Goal: Check status: Check status

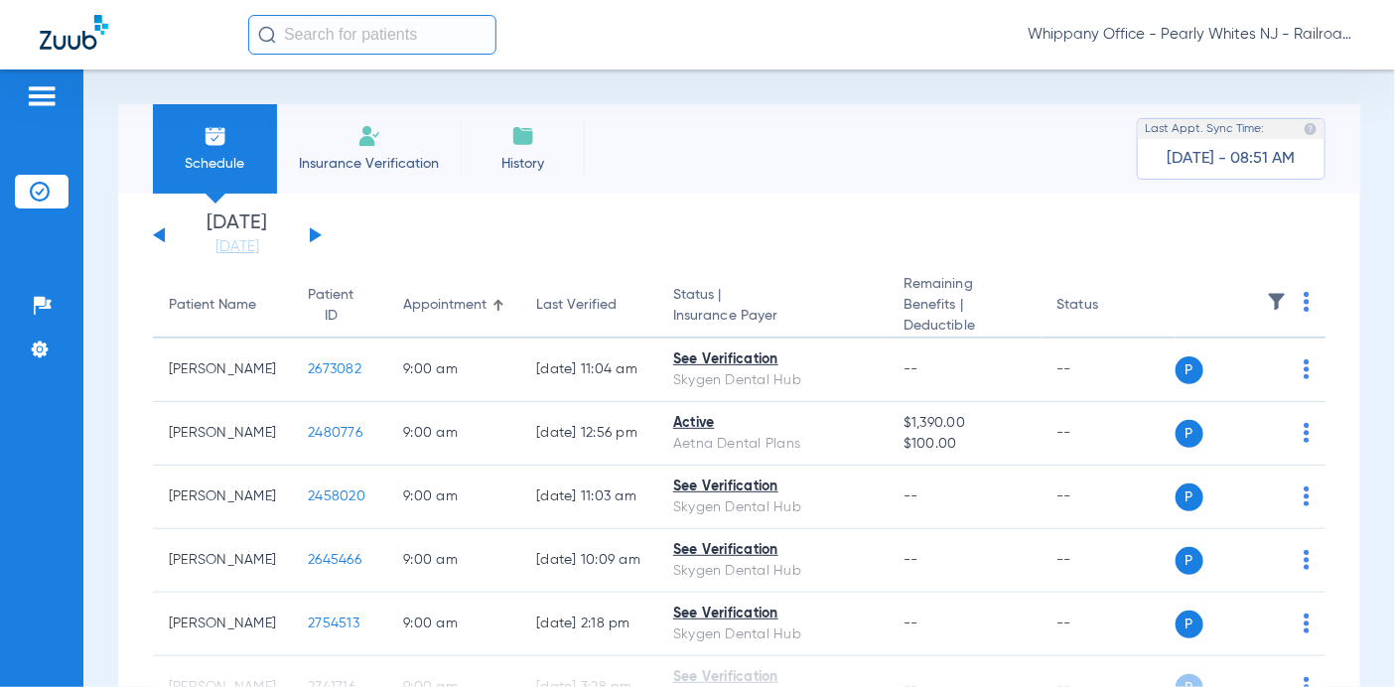
click at [316, 233] on button at bounding box center [316, 234] width 12 height 15
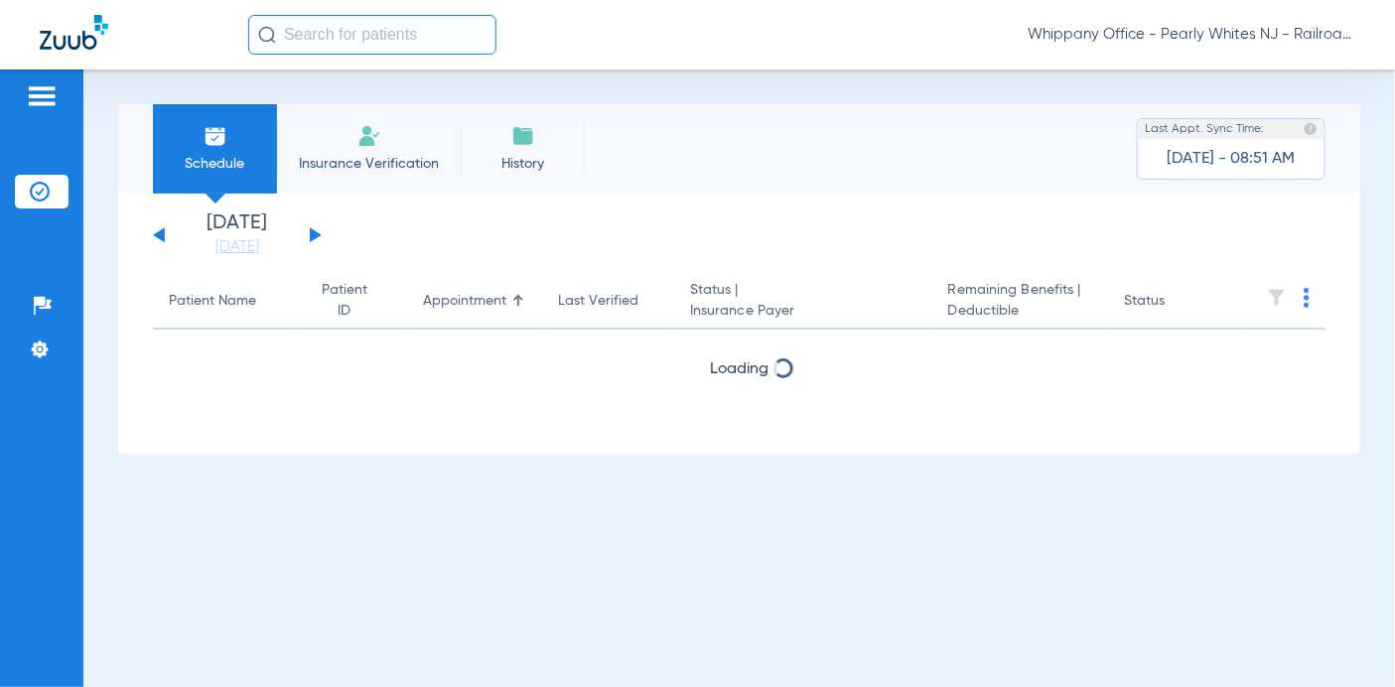
click at [316, 233] on button at bounding box center [316, 234] width 12 height 15
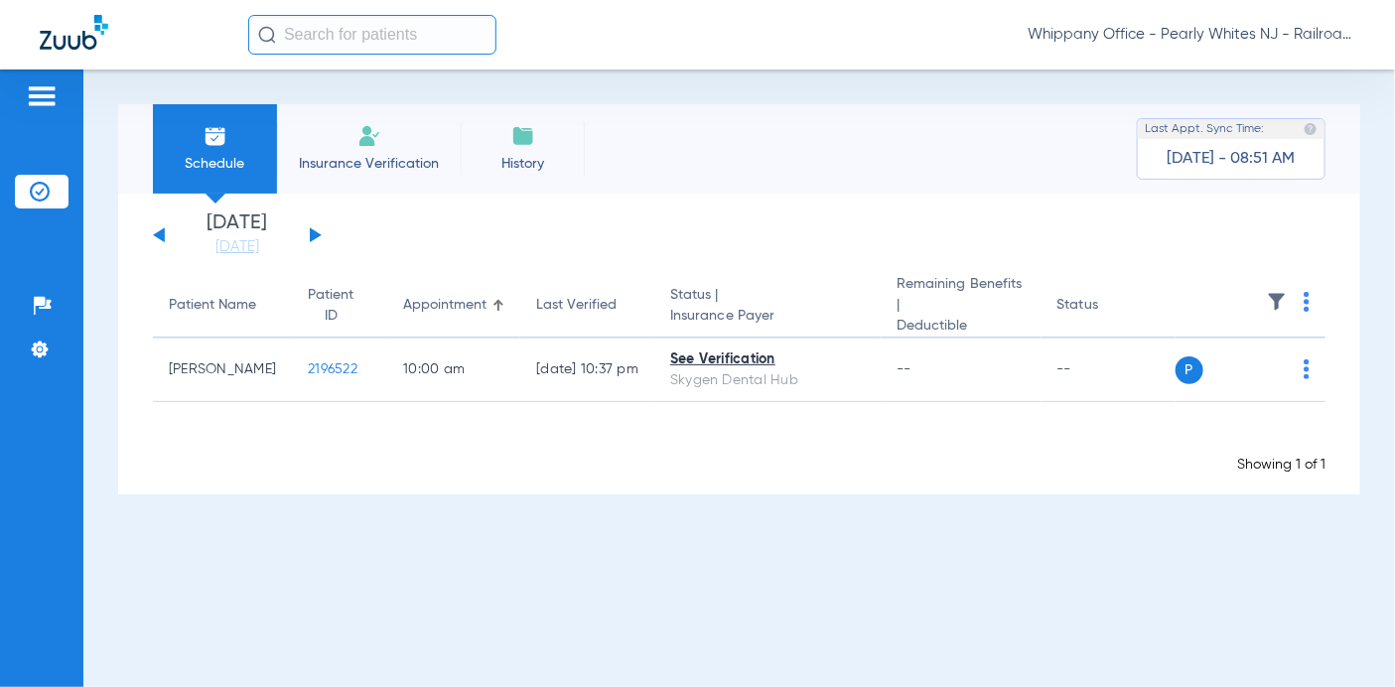
click at [313, 227] on div "[DATE] [DATE] [DATE] [DATE] [DATE] [DATE] [DATE] [DATE] [DATE] [DATE] [DATE] [D…" at bounding box center [237, 236] width 169 height 44
click at [314, 233] on button at bounding box center [316, 234] width 12 height 15
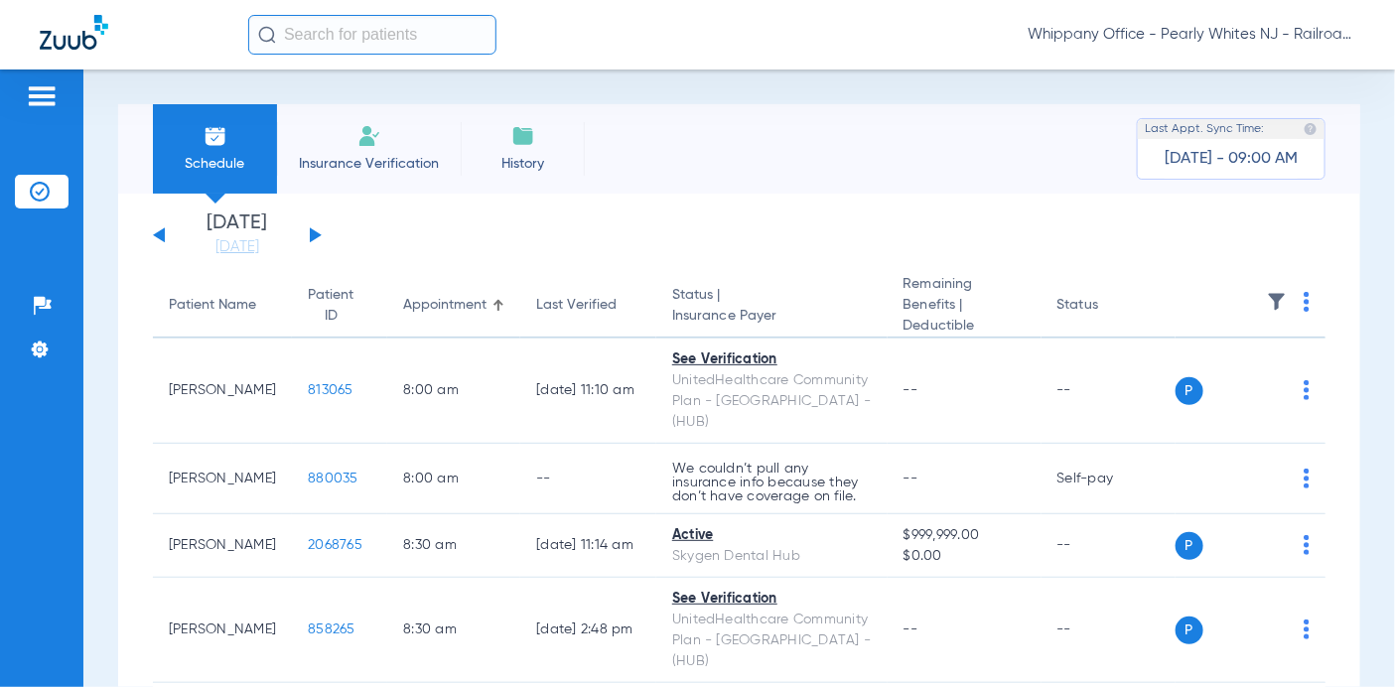
click at [1304, 304] on img at bounding box center [1307, 302] width 6 height 20
click at [1235, 377] on span "Verify All" at bounding box center [1214, 381] width 124 height 14
